Goal: Task Accomplishment & Management: Use online tool/utility

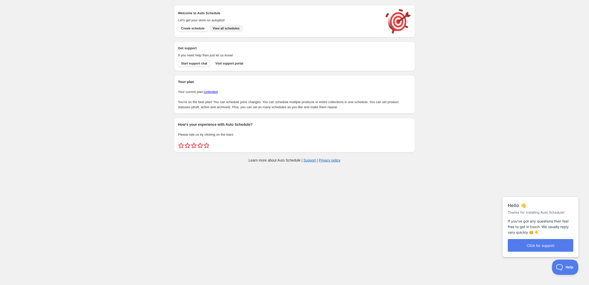
click at [235, 28] on span "View all schedules" at bounding box center [226, 28] width 27 height 4
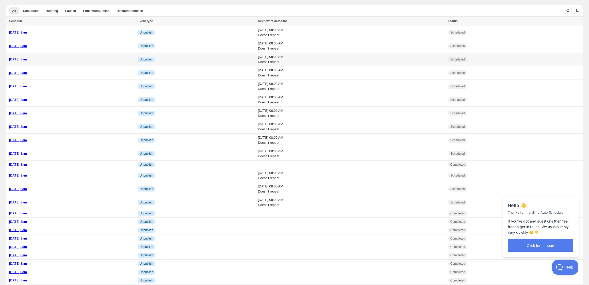
click at [100, 61] on div "[DATE] 8am" at bounding box center [72, 59] width 126 height 5
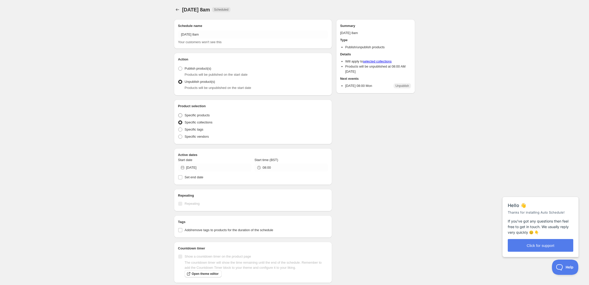
radio input "true"
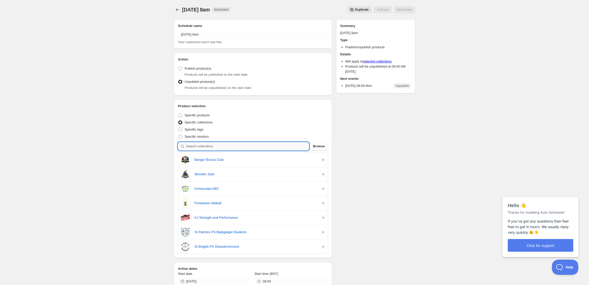
click at [221, 146] on input "search" at bounding box center [247, 146] width 123 height 8
type input "k"
